Goal: Task Accomplishment & Management: Complete application form

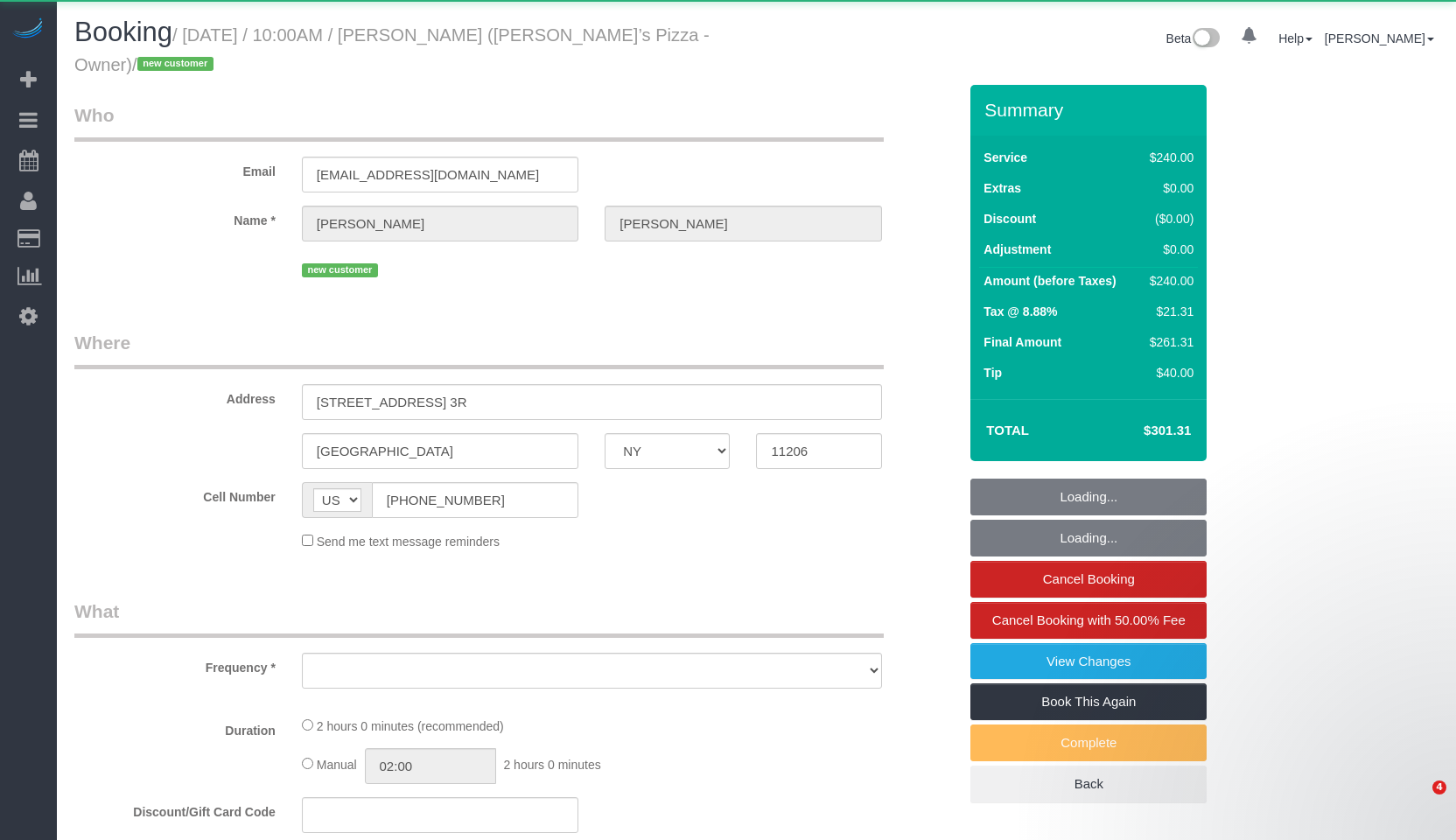
select select "NY"
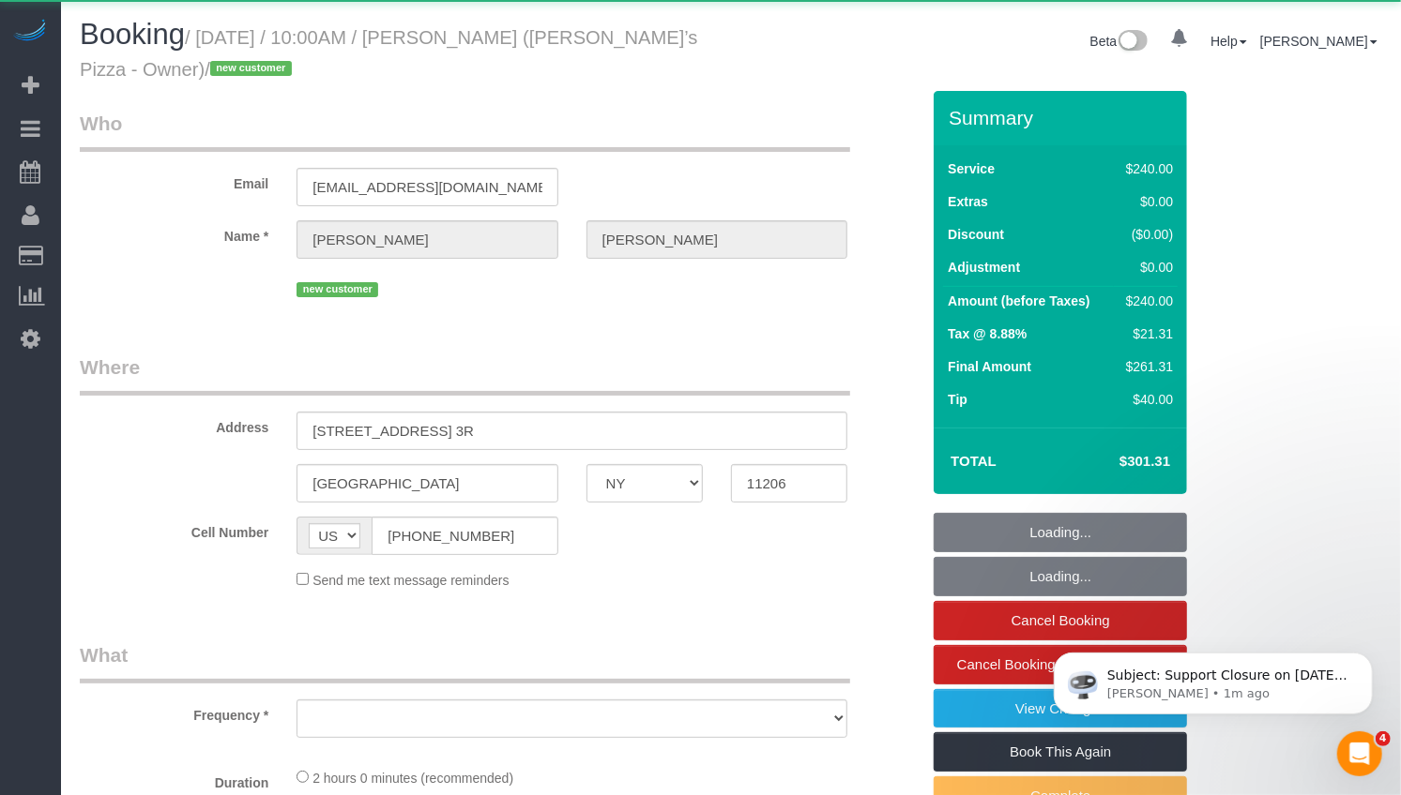
select select "object:811"
select select "2"
select select "120"
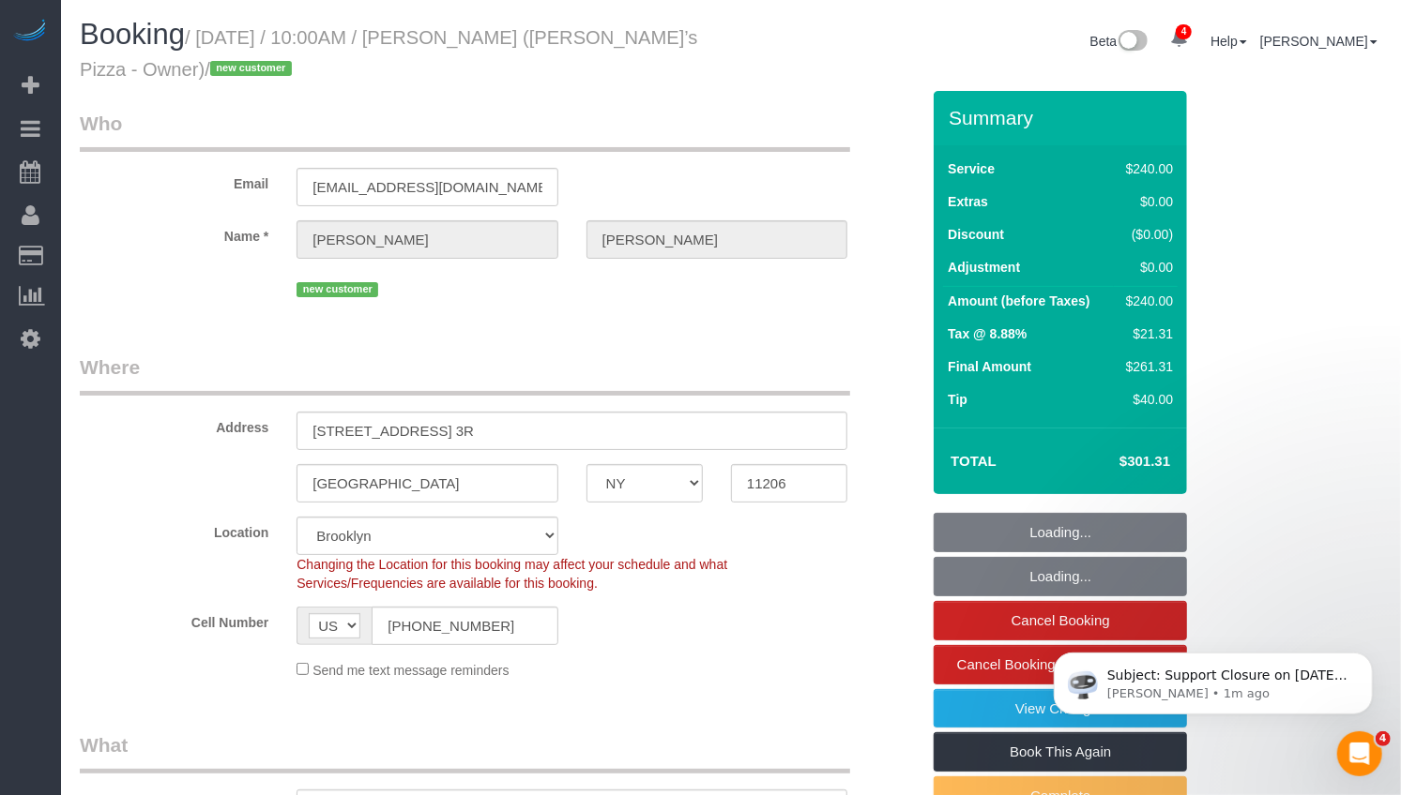
select select "string:stripe-pm_1S04C14VGloSiKo7gWa8diP8"
select select "object:817"
select select "spot1"
select select "number:89"
select select "number:90"
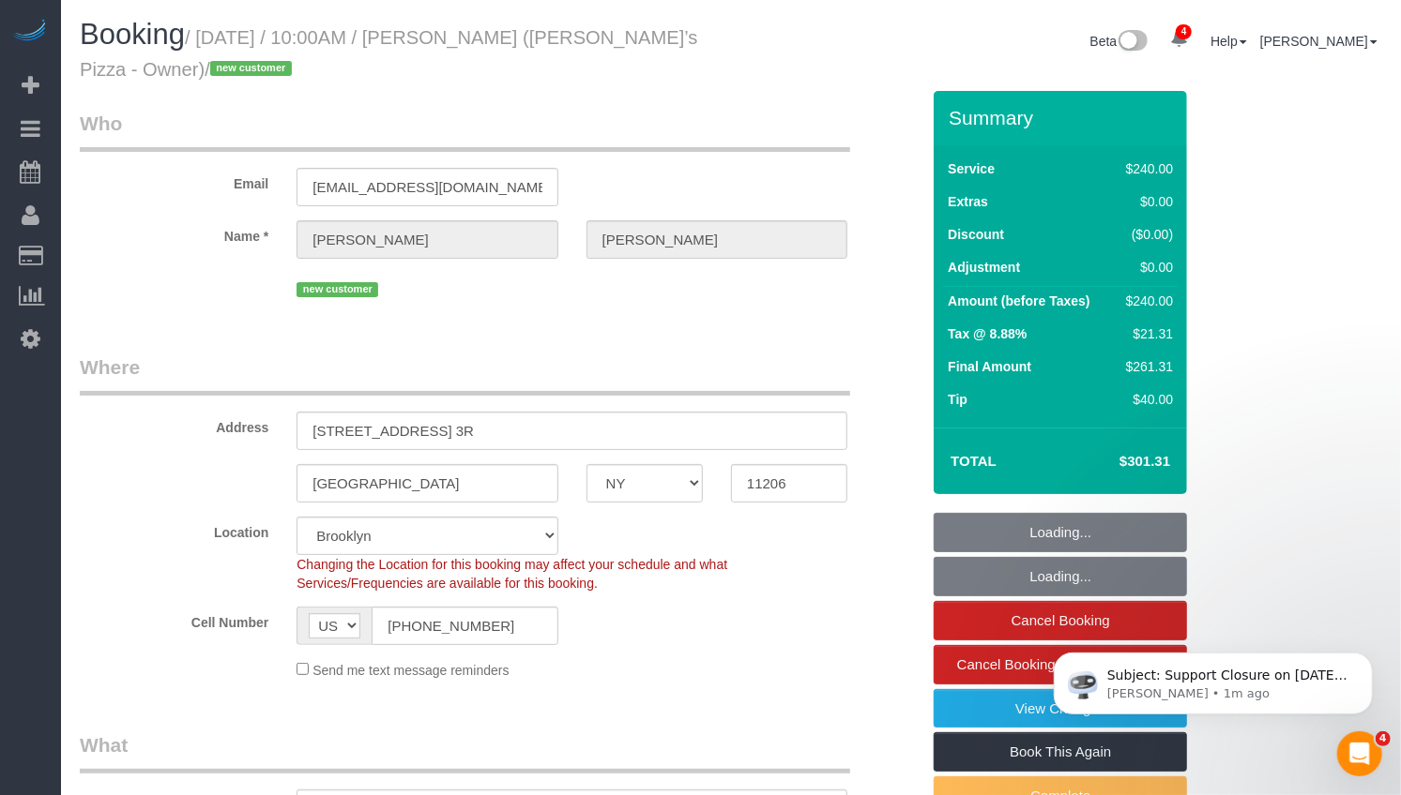
select select "number:15"
select select "number:7"
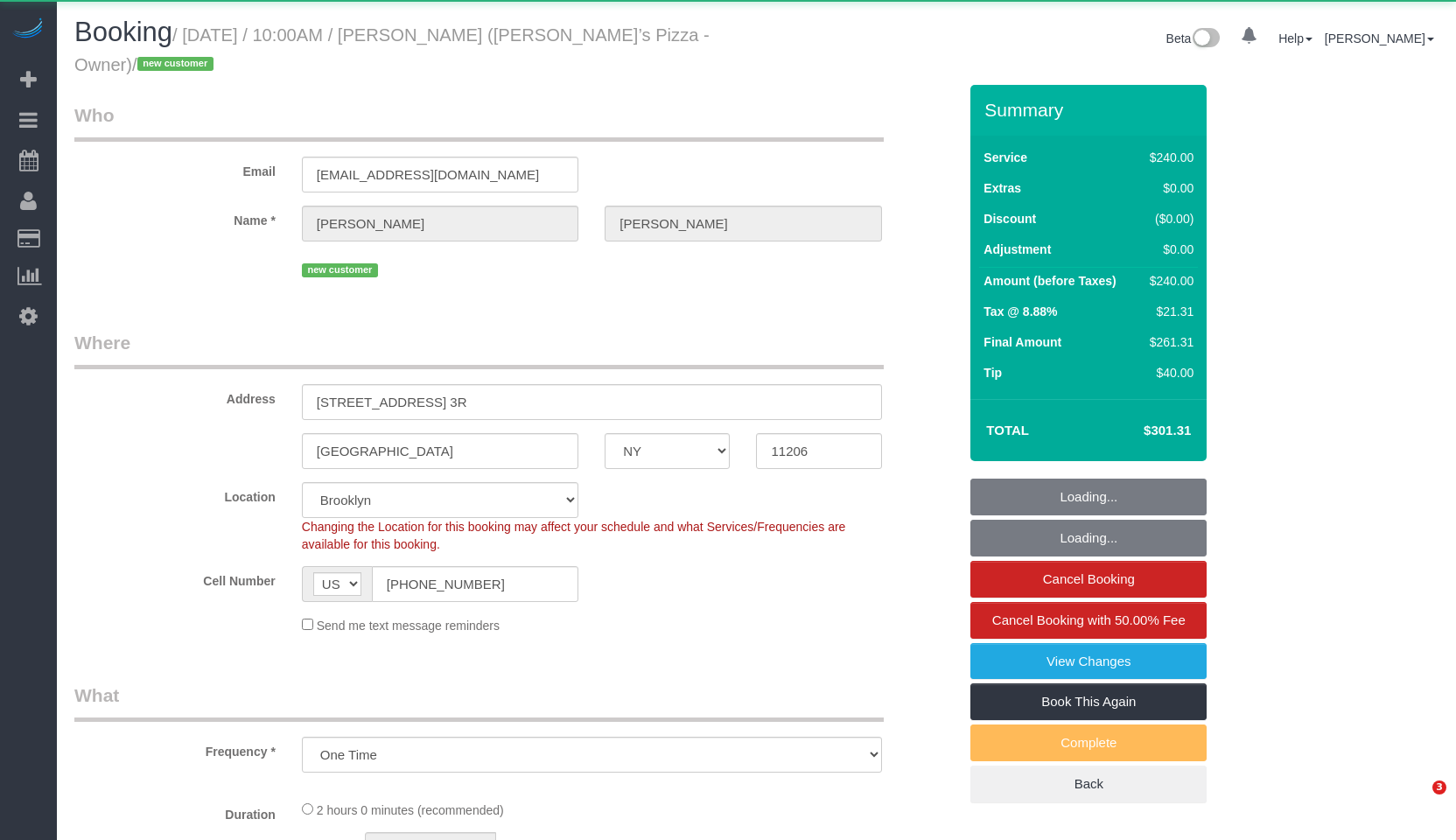
select select "NY"
select select "object:820"
select select "string:stripe-pm_1S04C14VGloSiKo7gWa8diP8"
select select "2"
select select "120"
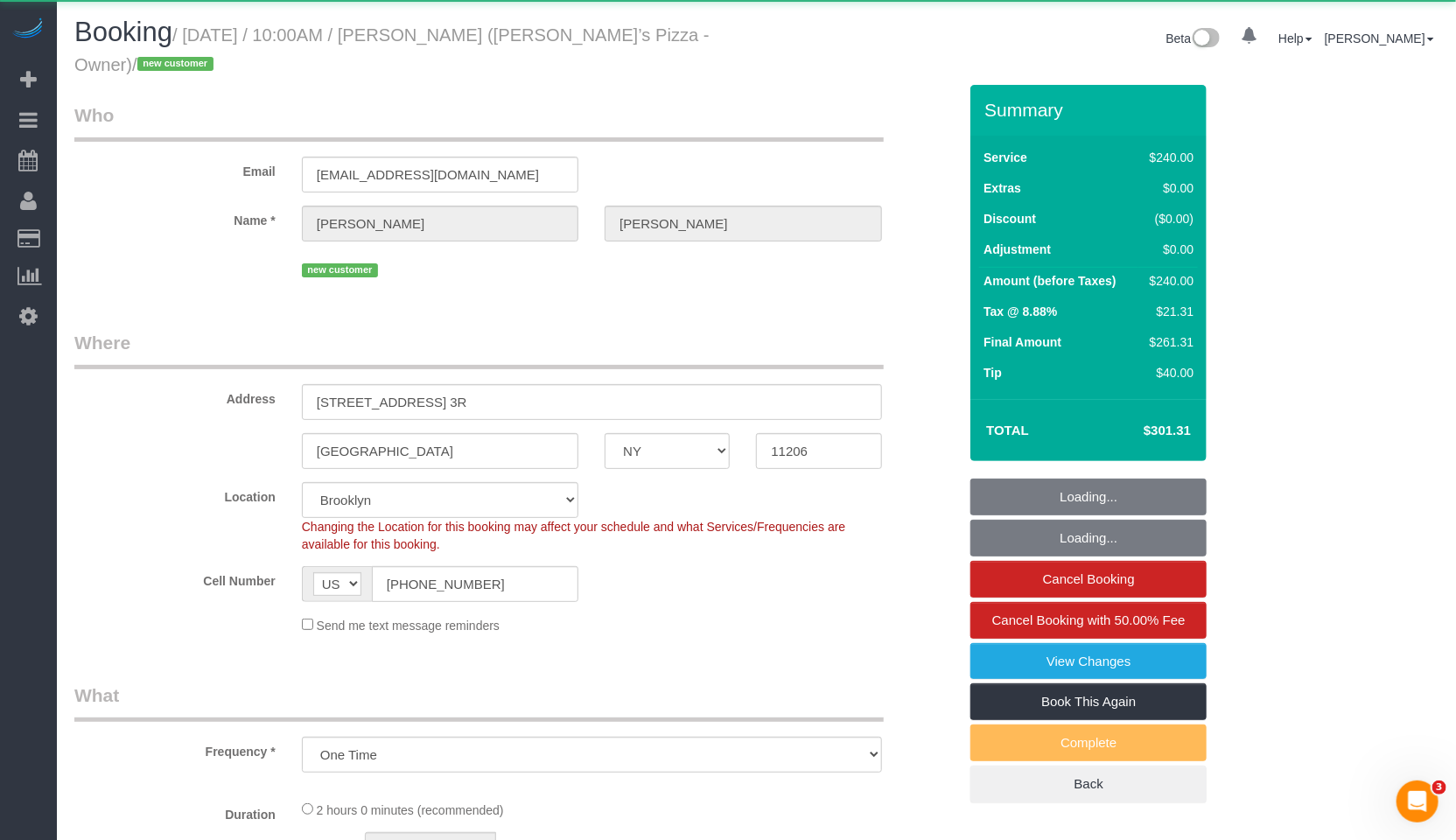
select select "spot1"
select select "number:89"
select select "number:90"
select select "number:15"
select select "number:7"
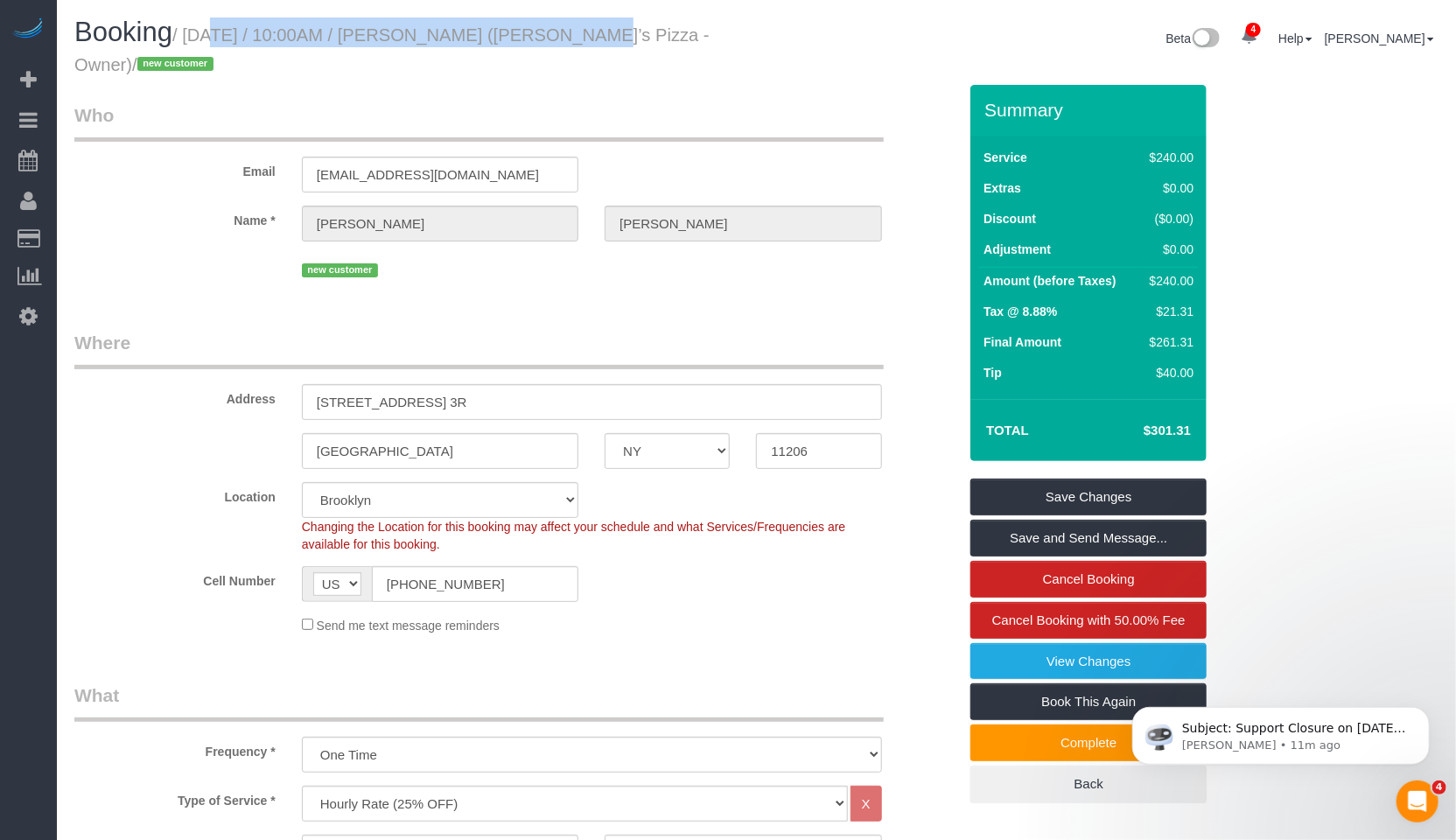
drag, startPoint x: 192, startPoint y: 37, endPoint x: 459, endPoint y: 23, distance: 267.4
click at [535, 45] on small "/ August 26, 2025 / 10:00AM / Chris Hansell (Chrissy’s Pizza - Owner) / new cus…" at bounding box center [392, 49] width 635 height 49
copy small "August 26, 2025 / 10:00AM / Chris Hansell"
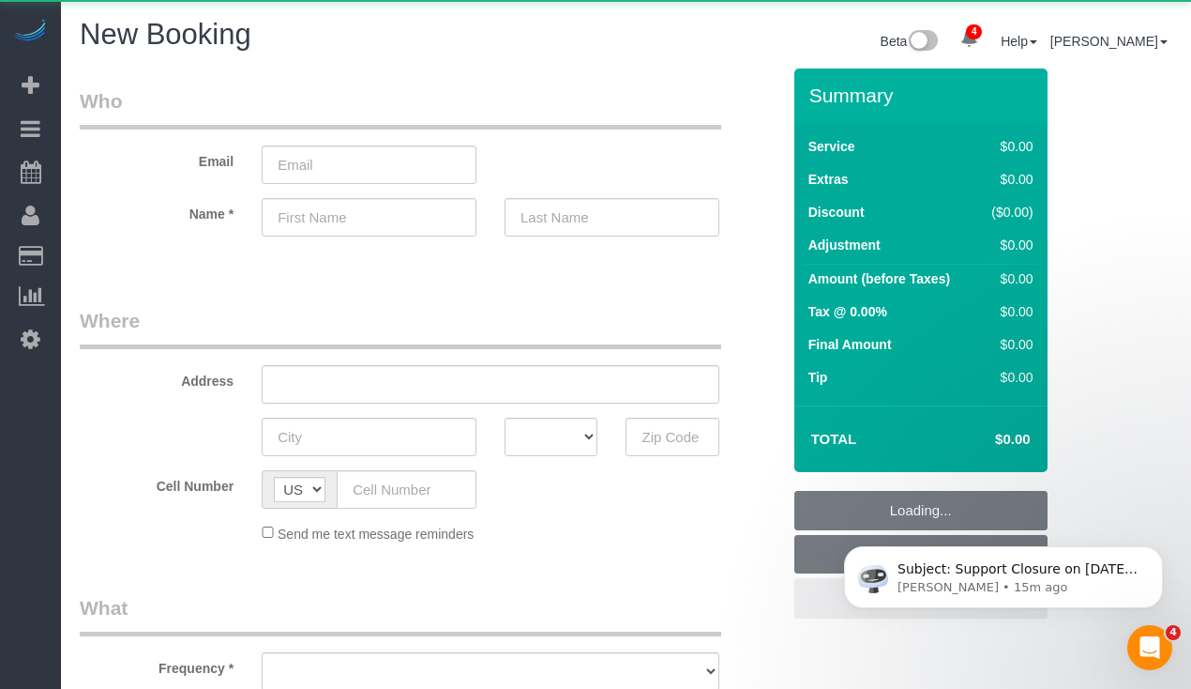
select select "object:1170"
select select "number:89"
select select "number:90"
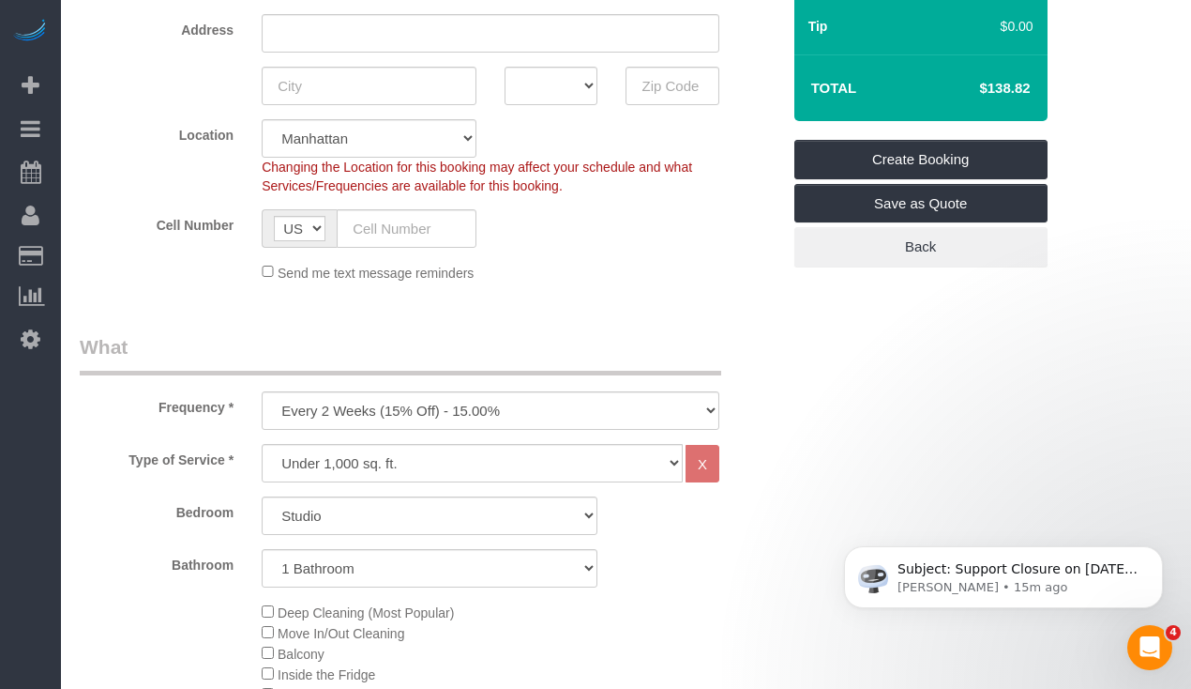
scroll to position [354, 0]
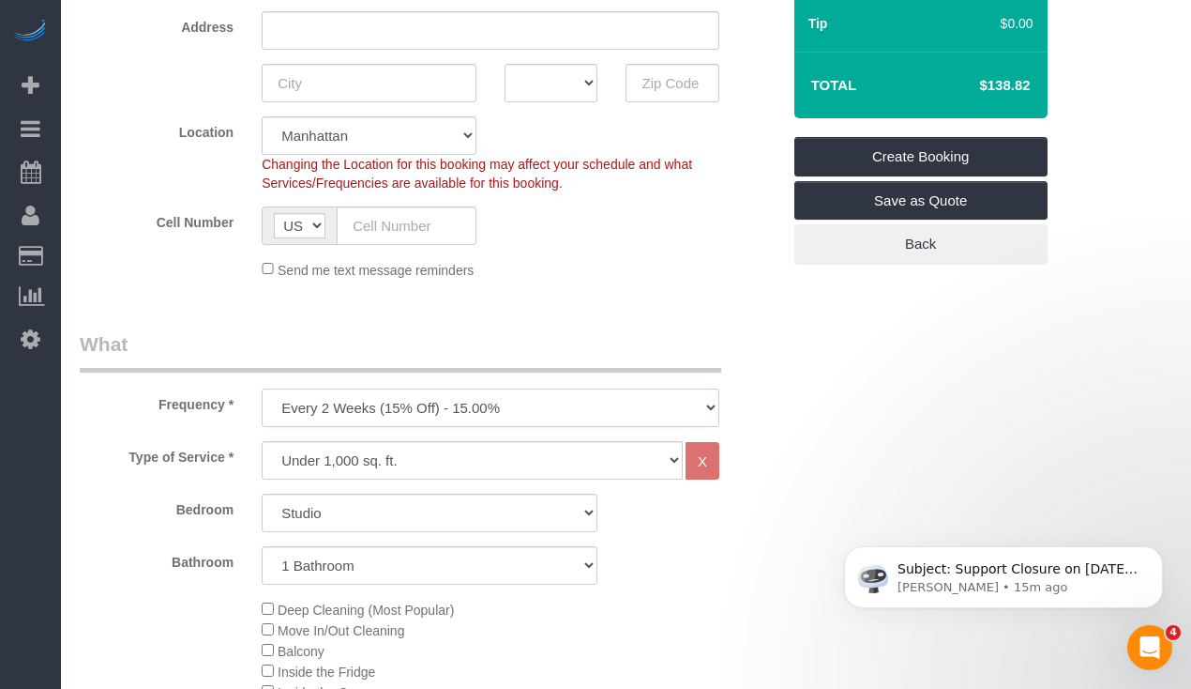
click at [417, 412] on select "One Time Weekly (20% Off) - 20.00% Every 2 Weeks (15% Off) - 15.00% Every 4 Wee…" at bounding box center [491, 407] width 458 height 38
click at [262, 388] on select "One Time Weekly (20% Off) - 20.00% Every 2 Weeks (15% Off) - 15.00% Every 4 Wee…" at bounding box center [491, 407] width 458 height 38
click at [401, 457] on select "Under 1,000 sq. ft. 1,001 - 1,500 sq. ft. 1,500+ sq. ft. Custom Cleaning Office…" at bounding box center [472, 460] width 421 height 38
click at [377, 414] on select "One Time Weekly (20% Off) - 20.00% Every 2 Weeks (15% Off) - 15.00% Every 4 Wee…" at bounding box center [491, 407] width 458 height 38
select select "object:1179"
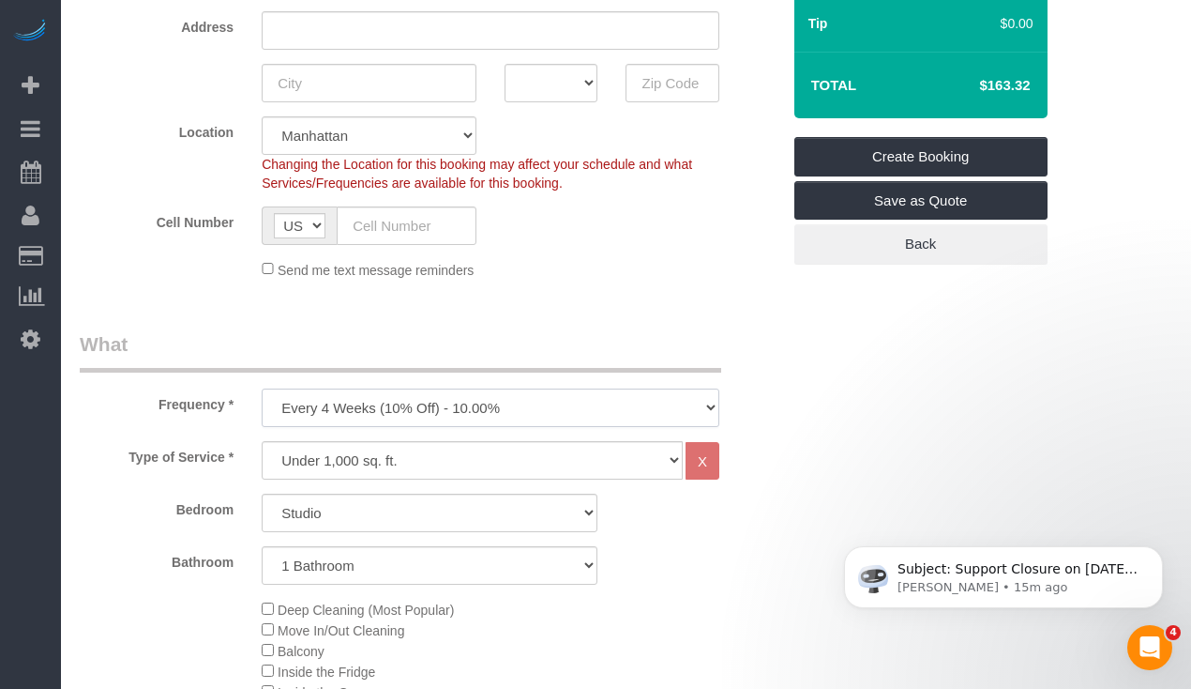
click at [262, 388] on select "One Time Weekly (20% Off) - 20.00% Every 2 Weeks (15% Off) - 15.00% Every 4 Wee…" at bounding box center [491, 407] width 458 height 38
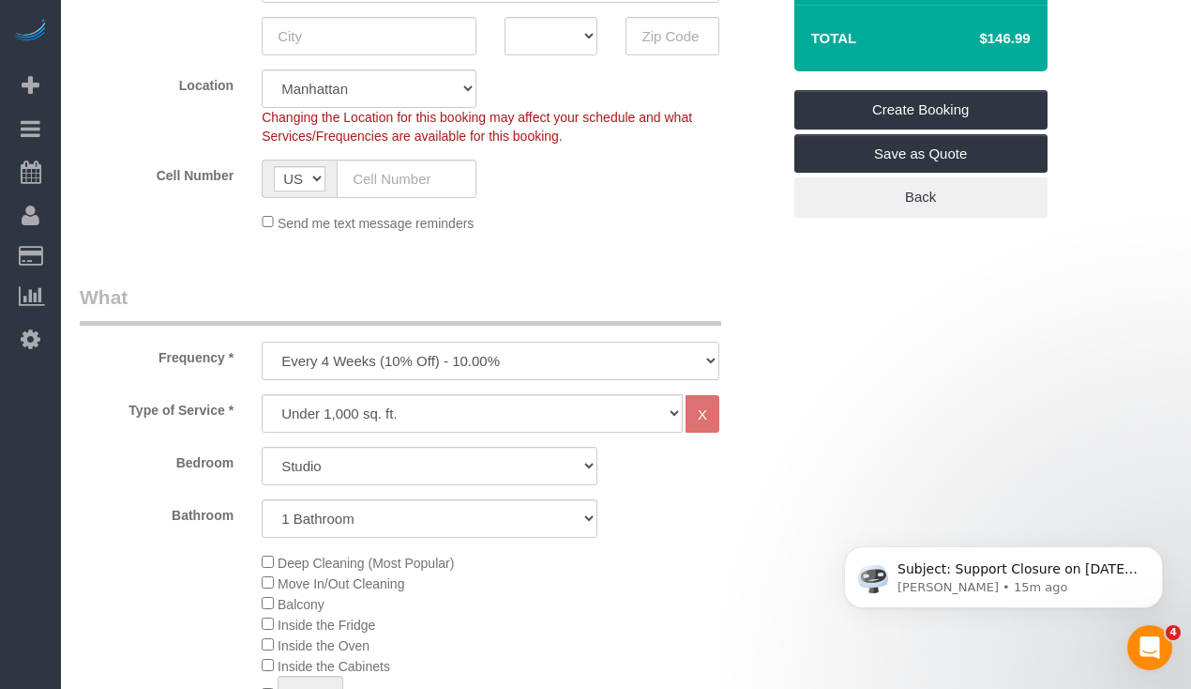
click at [305, 372] on select "One Time Weekly (20% Off) - 20.00% Every 2 Weeks (15% Off) - 15.00% Every 4 Wee…" at bounding box center [491, 360] width 458 height 38
click at [330, 456] on select "Studio 1 Bedroom 2 Bedrooms 3 Bedrooms" at bounding box center [430, 466] width 336 height 38
select select "2"
click at [262, 447] on select "Studio 1 Bedroom 2 Bedrooms 3 Bedrooms" at bounding box center [430, 466] width 336 height 38
click at [343, 511] on select "1 Bathroom 2 Bathrooms" at bounding box center [430, 518] width 336 height 38
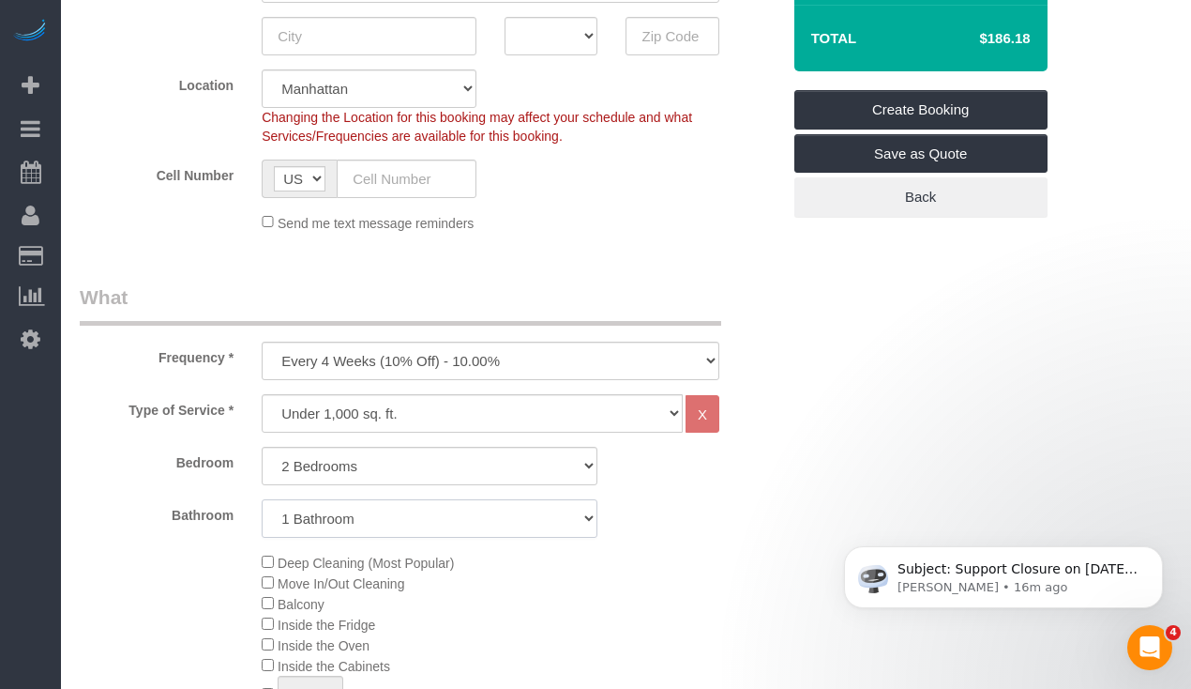
select select "2"
click at [262, 499] on select "1 Bathroom 2 Bathrooms" at bounding box center [430, 518] width 336 height 38
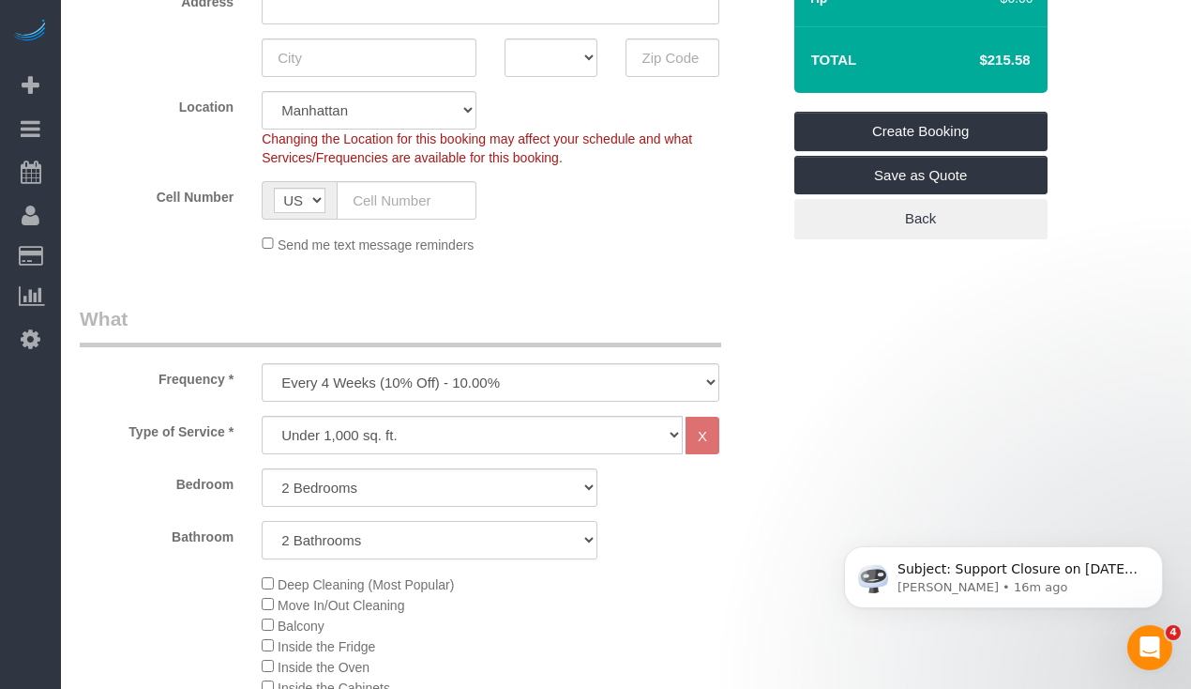
scroll to position [380, 0]
click at [415, 438] on select "Under 1,000 sq. ft. 1,001 - 1,500 sq. ft. 1,500+ sq. ft. Custom Cleaning Office…" at bounding box center [472, 434] width 421 height 38
select select "308"
click at [262, 415] on select "Under 1,000 sq. ft. 1,001 - 1,500 sq. ft. 1,500+ sq. ft. Custom Cleaning Office…" at bounding box center [472, 434] width 421 height 38
select select "1"
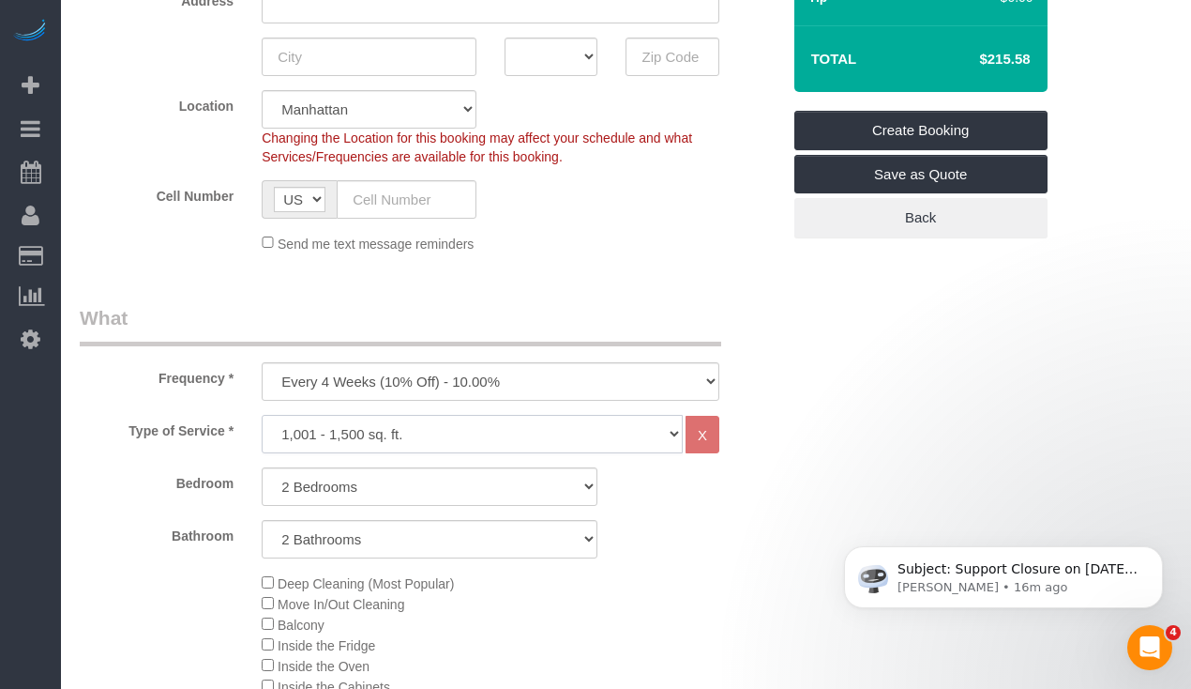
select select "120"
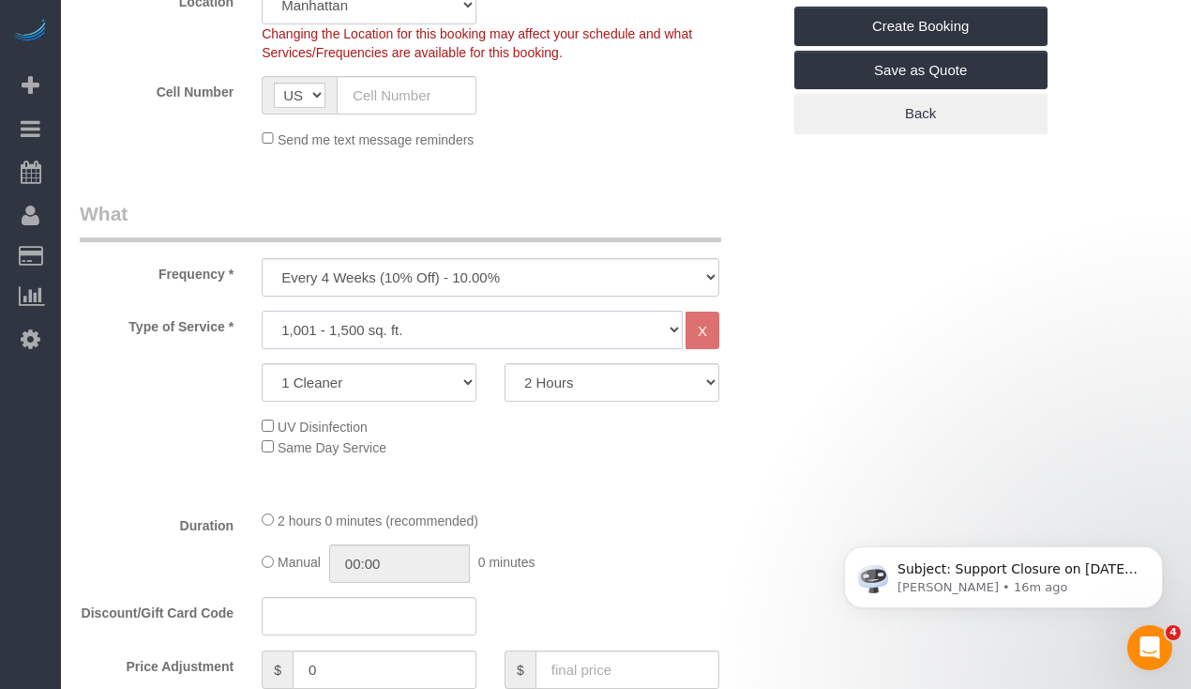
scroll to position [480, 0]
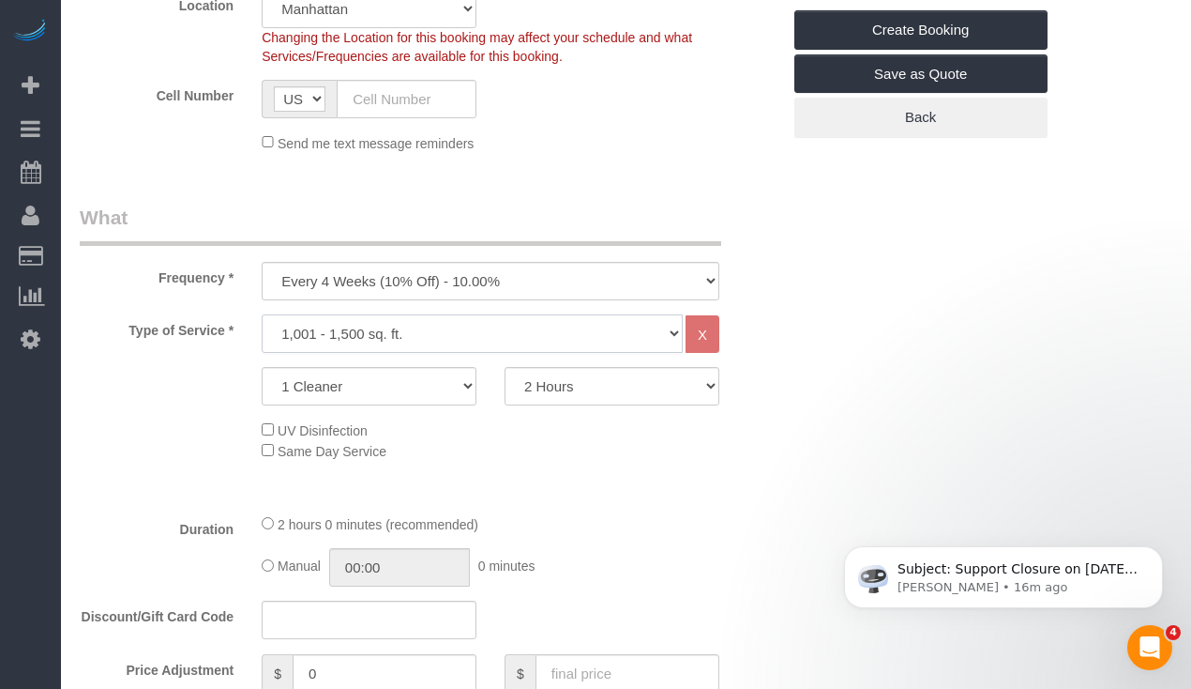
click at [393, 327] on select "Under 1,000 sq. ft. 1,001 - 1,500 sq. ft. 1,500+ sq. ft. Custom Cleaning Office…" at bounding box center [472, 333] width 421 height 38
select select "216"
click at [262, 314] on select "Under 1,000 sq. ft. 1,001 - 1,500 sq. ft. 1,500+ sq. ft. Custom Cleaning Office…" at bounding box center [472, 333] width 421 height 38
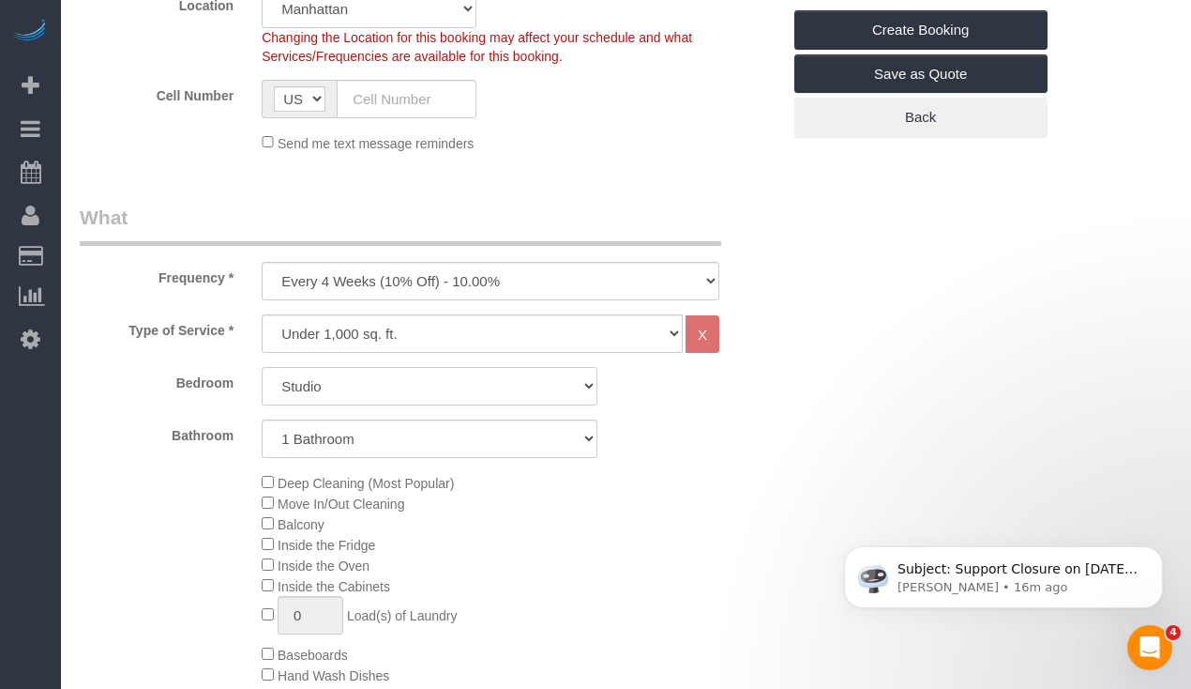
click at [422, 395] on select "Studio 1 Bedroom 2 Bedrooms 3 Bedrooms" at bounding box center [430, 386] width 336 height 38
select select "2"
click at [262, 367] on select "Studio 1 Bedroom 2 Bedrooms 3 Bedrooms" at bounding box center [430, 386] width 336 height 38
click at [402, 431] on select "1 Bathroom 2 Bathrooms" at bounding box center [430, 438] width 336 height 38
select select "2"
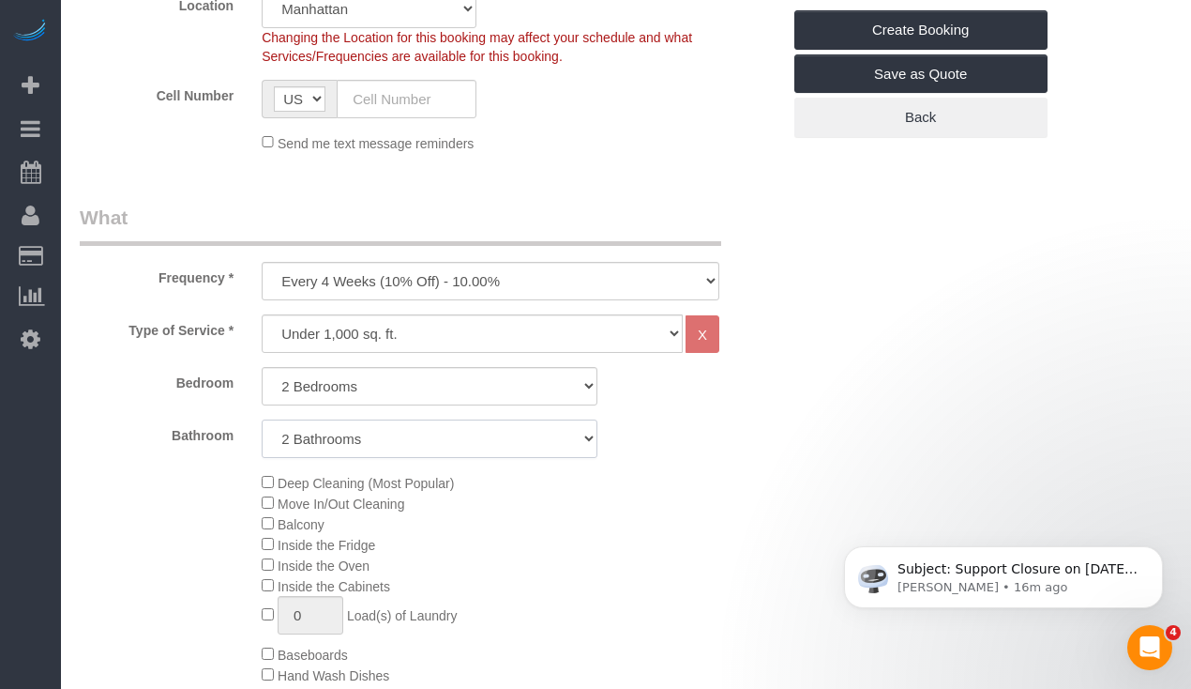
click at [262, 419] on select "1 Bathroom 2 Bathrooms" at bounding box center [430, 438] width 336 height 38
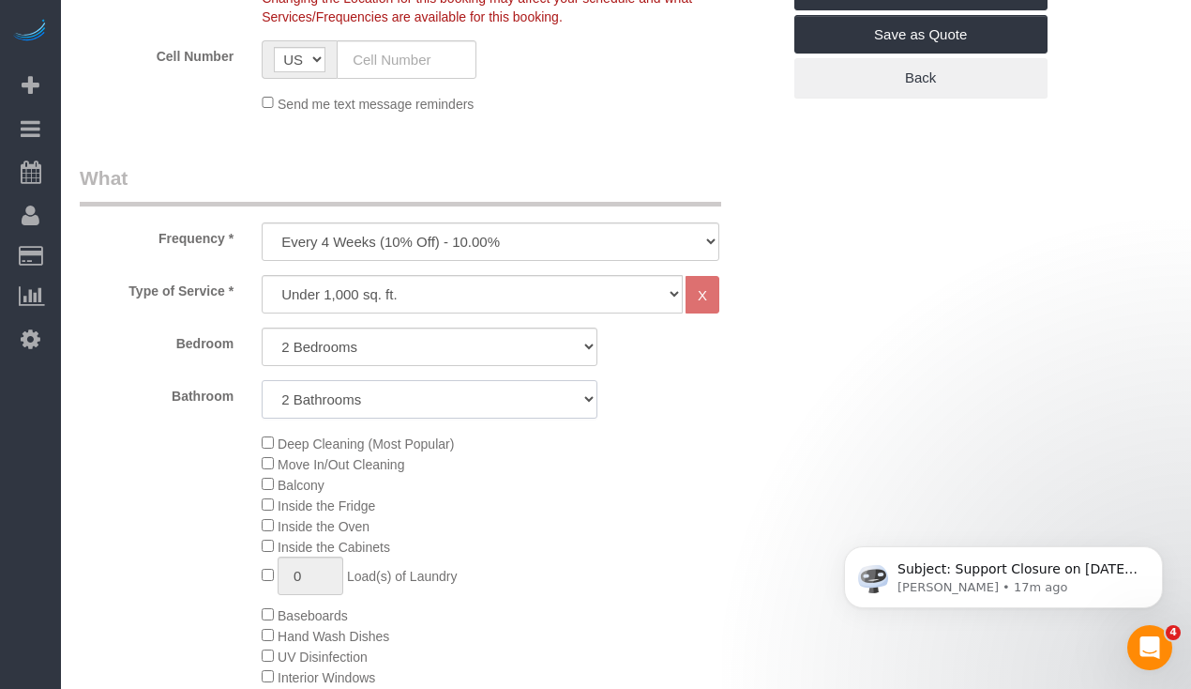
scroll to position [521, 0]
click at [401, 285] on select "Under 1,000 sq. ft. 1,001 - 1,500 sq. ft. 1,500+ sq. ft. Custom Cleaning Office…" at bounding box center [472, 293] width 421 height 38
select select "308"
click at [262, 274] on select "Under 1,000 sq. ft. 1,001 - 1,500 sq. ft. 1,500+ sq. ft. Custom Cleaning Office…" at bounding box center [472, 293] width 421 height 38
select select "1"
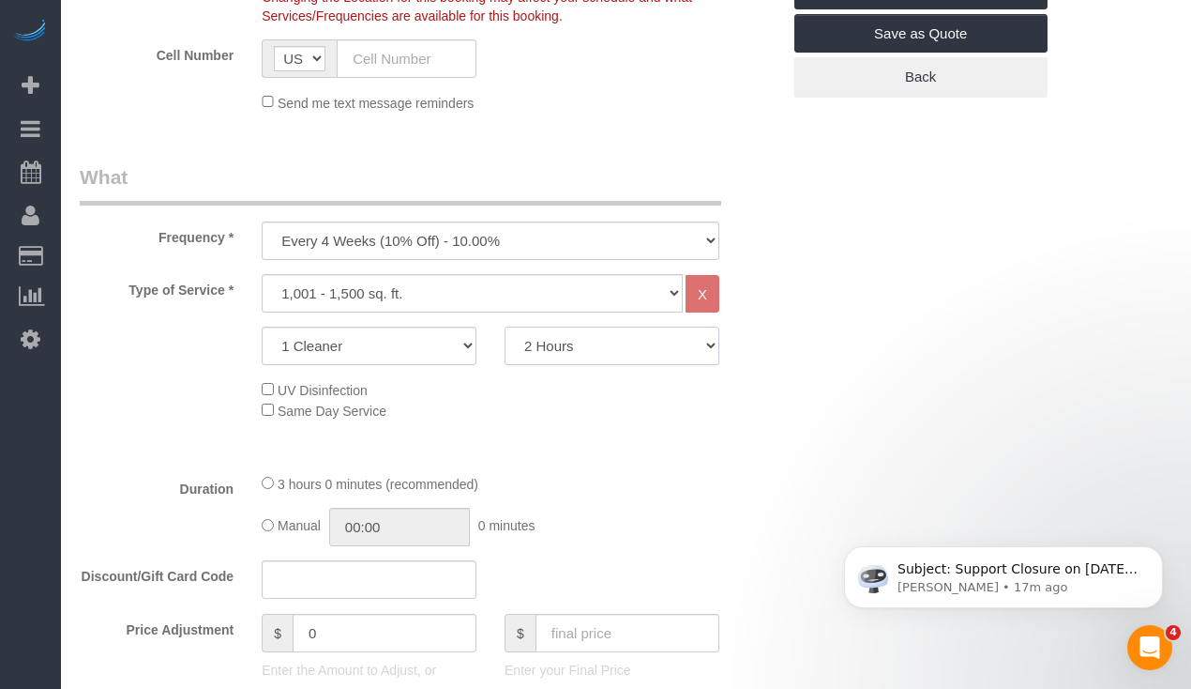
click at [614, 345] on select "2 Hours 2.5 Hours 3 Hours 3.5 Hours 4 Hours 4.5 Hours 5 Hours 5.5 Hours 6 Hours…" at bounding box center [612, 345] width 215 height 38
select select "180"
click at [505, 326] on select "2 Hours 2.5 Hours 3 Hours 3.5 Hours 4 Hours 4.5 Hours 5 Hours 5.5 Hours 6 Hours…" at bounding box center [612, 345] width 215 height 38
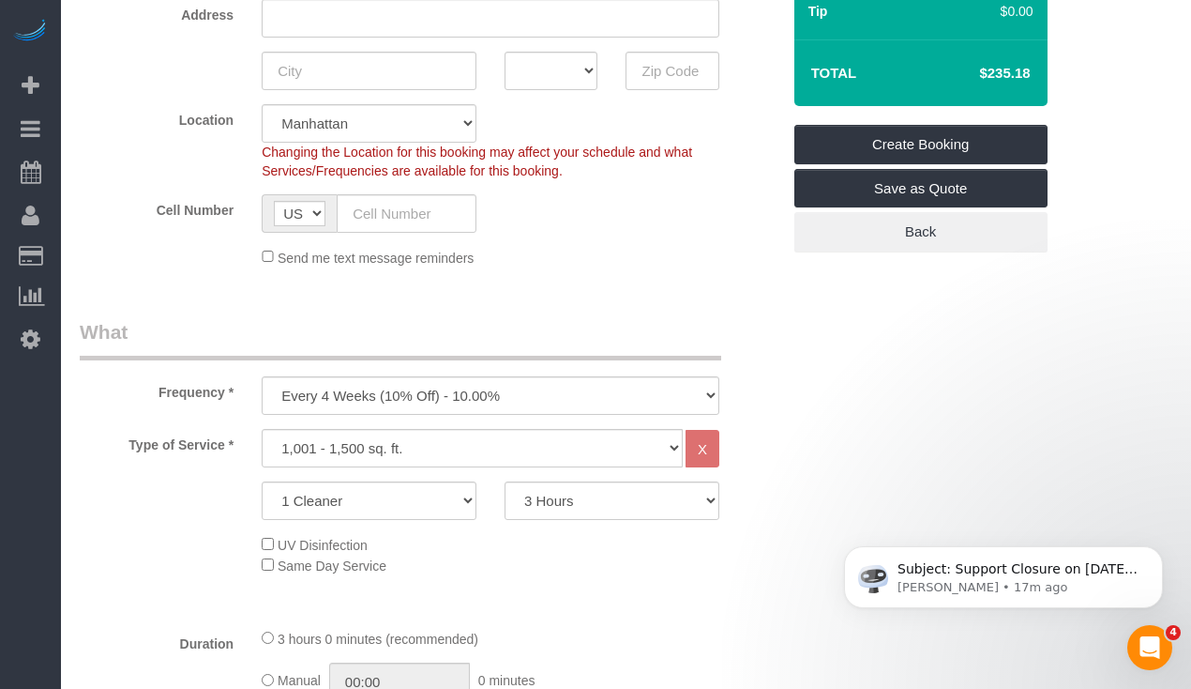
scroll to position [376, 0]
